Goal: Task Accomplishment & Management: Manage account settings

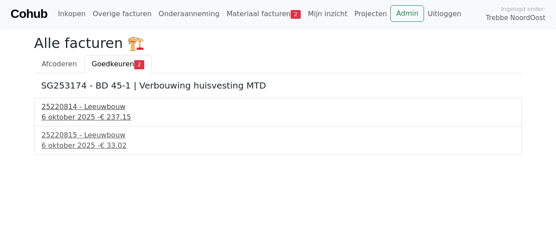
click at [57, 107] on div "25220814 - Leeuwbouw" at bounding box center [277, 107] width 473 height 10
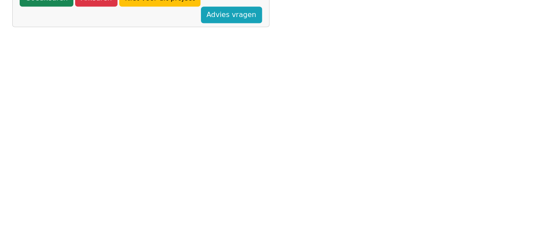
scroll to position [419, 0]
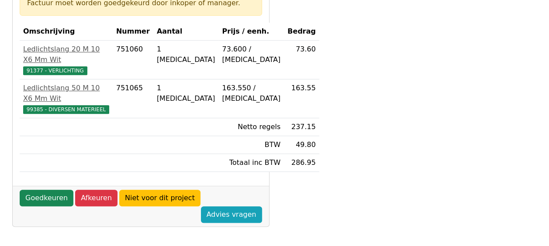
scroll to position [168, 0]
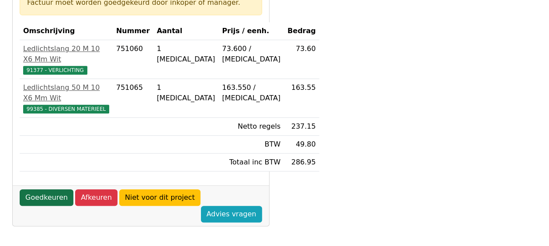
click at [48, 206] on link "Goedkeuren" at bounding box center [47, 198] width 54 height 17
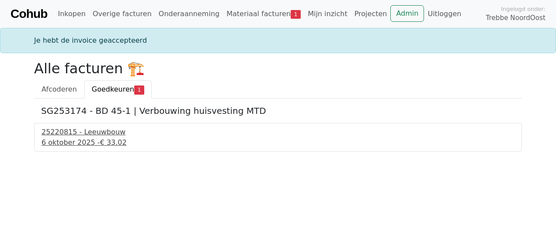
click at [60, 138] on div "[DATE] - € 33.02" at bounding box center [277, 143] width 473 height 10
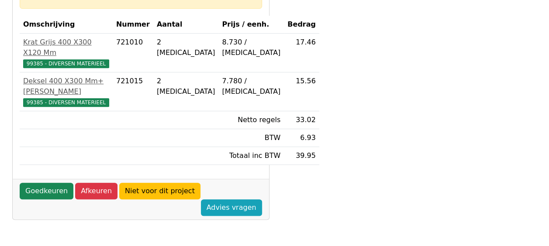
scroll to position [176, 0]
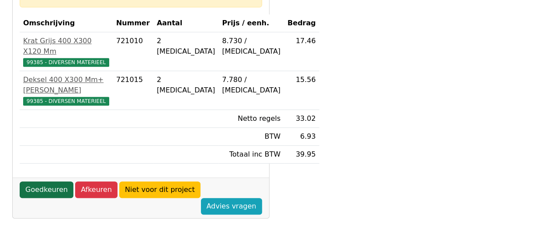
click at [40, 198] on link "Goedkeuren" at bounding box center [47, 190] width 54 height 17
